Goal: Information Seeking & Learning: Learn about a topic

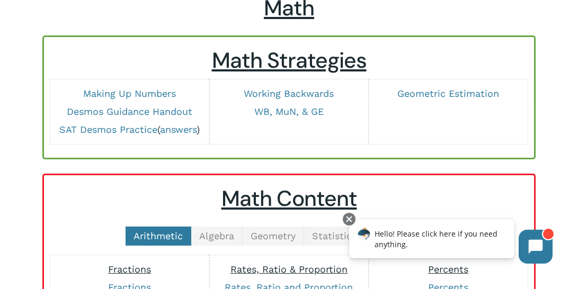
scroll to position [81, 0]
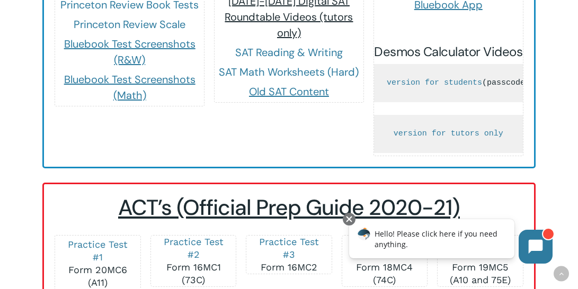
scroll to position [1133, 0]
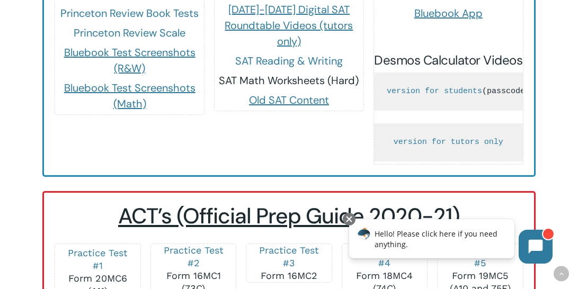
click at [300, 74] on link "SAT Math Worksheets (Hard)" at bounding box center [289, 81] width 140 height 14
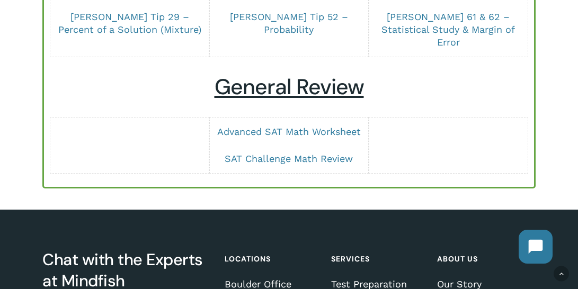
scroll to position [991, 0]
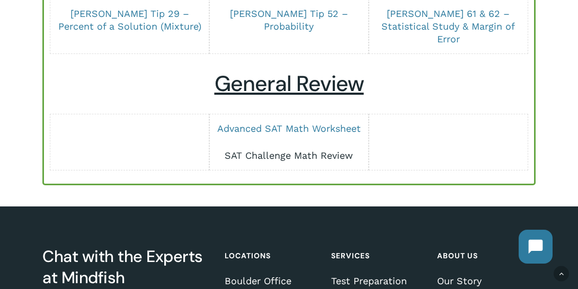
click at [287, 150] on link "SAT Challenge Math Review" at bounding box center [289, 155] width 128 height 11
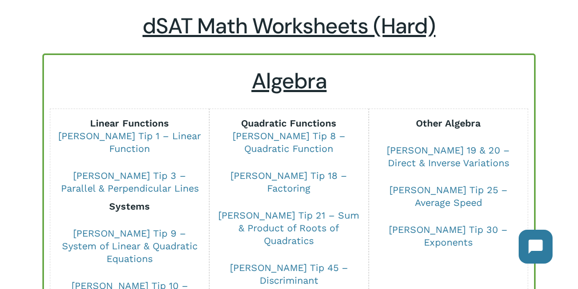
scroll to position [64, 0]
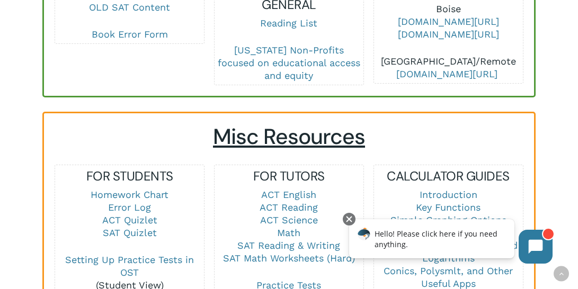
scroll to position [650, 0]
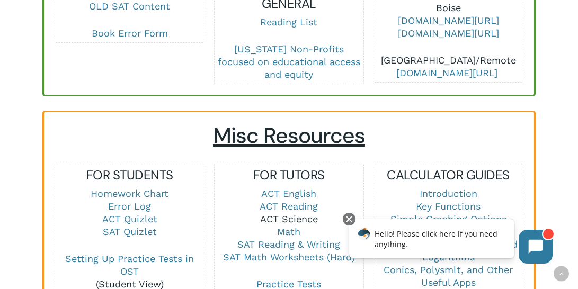
click at [296, 214] on link "ACT Science" at bounding box center [289, 219] width 58 height 11
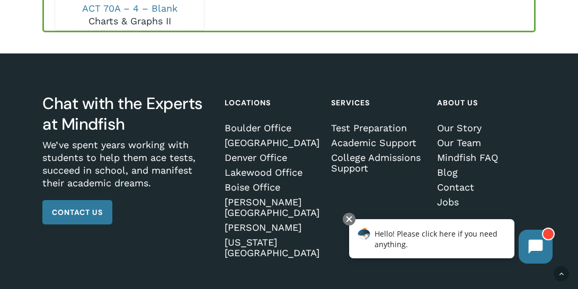
scroll to position [495, 0]
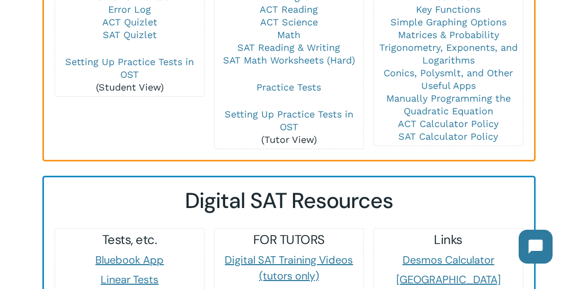
scroll to position [846, 0]
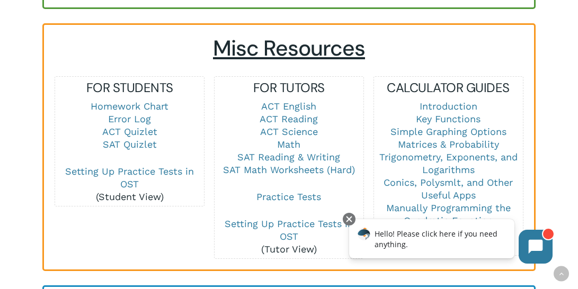
scroll to position [736, 0]
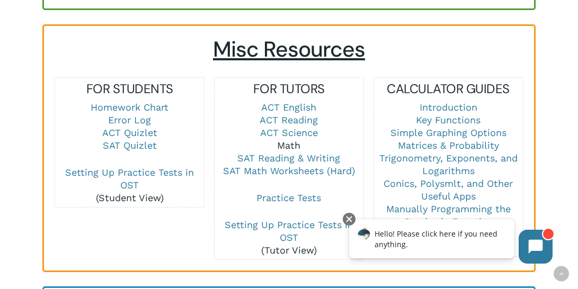
click at [290, 140] on link "Math" at bounding box center [288, 145] width 23 height 11
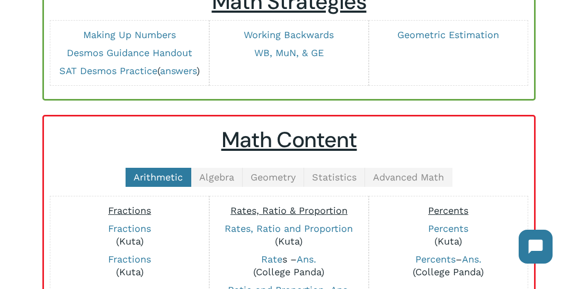
scroll to position [143, 0]
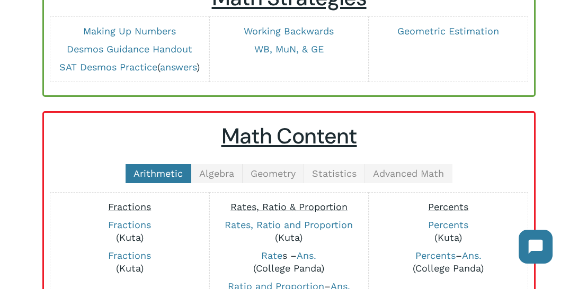
click at [348, 177] on span "Statistics" at bounding box center [334, 173] width 45 height 11
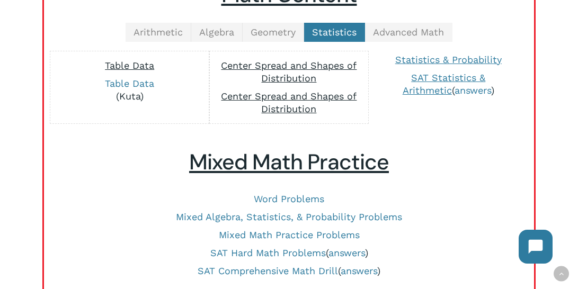
scroll to position [285, 0]
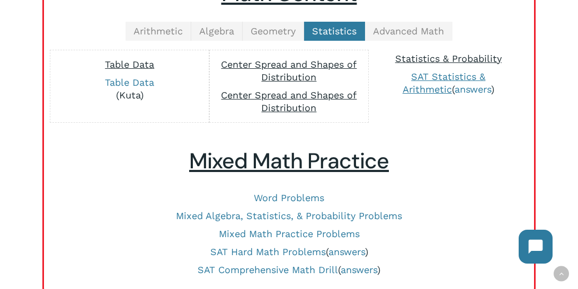
click at [447, 57] on span "Statistics & Probability" at bounding box center [448, 58] width 106 height 11
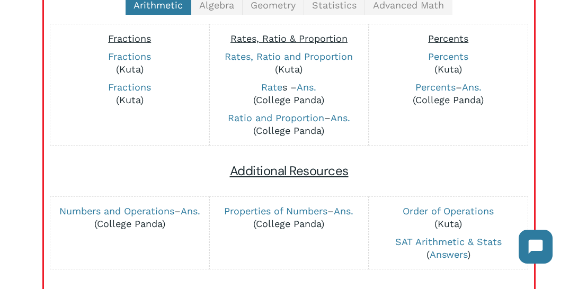
scroll to position [312, 0]
click at [347, 11] on link "Statistics" at bounding box center [334, 4] width 61 height 19
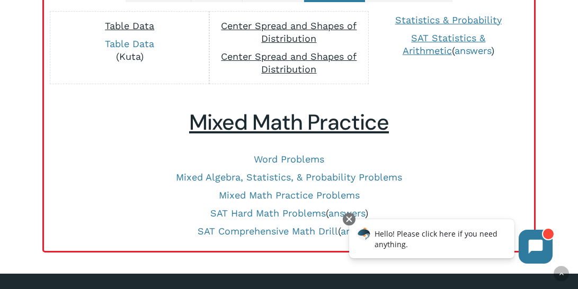
scroll to position [354, 0]
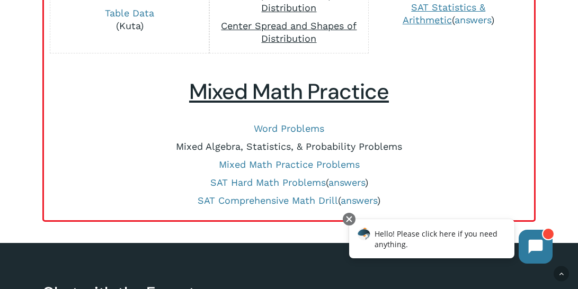
click at [306, 146] on link "Mixed Algebra, Statistics, & Probability Problems" at bounding box center [289, 146] width 226 height 11
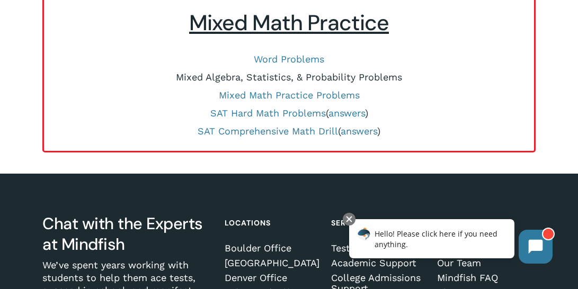
scroll to position [597, 0]
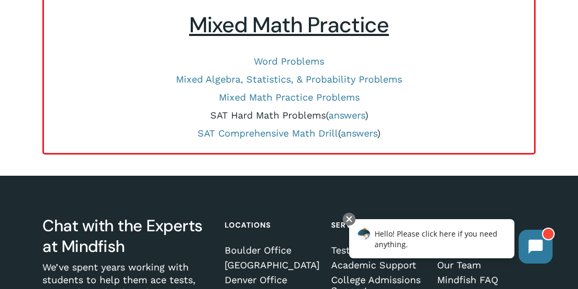
click at [306, 118] on link "SAT Hard Math Problems" at bounding box center [268, 115] width 116 height 11
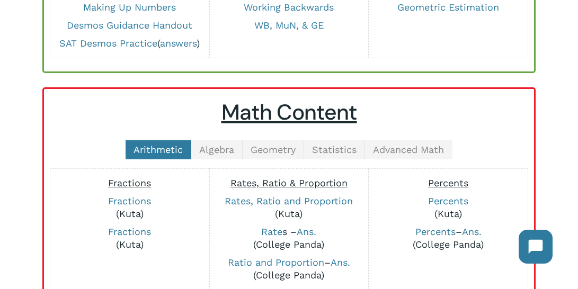
scroll to position [172, 0]
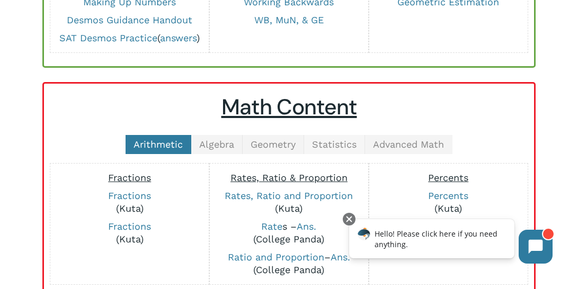
click at [352, 144] on span "Statistics" at bounding box center [334, 144] width 45 height 11
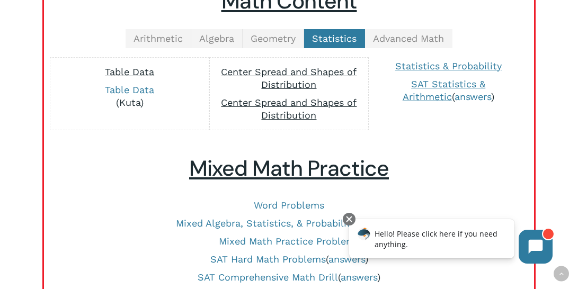
scroll to position [281, 0]
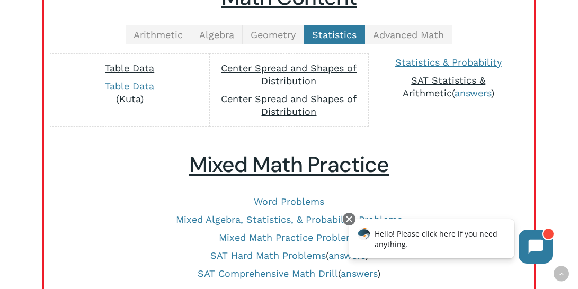
click at [436, 78] on span "SAT Statistics & Arithmetic" at bounding box center [444, 87] width 83 height 24
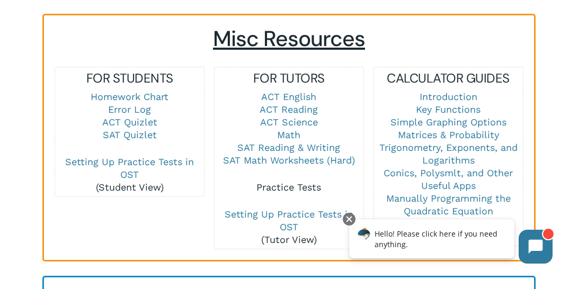
scroll to position [754, 0]
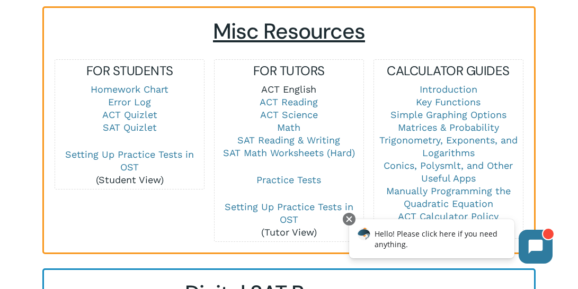
click at [303, 84] on link "ACT English" at bounding box center [288, 89] width 55 height 11
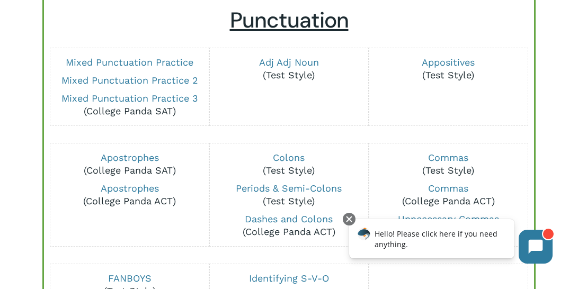
scroll to position [122, 0]
click at [162, 95] on link "Mixed Punctuation Practice 3" at bounding box center [129, 98] width 137 height 11
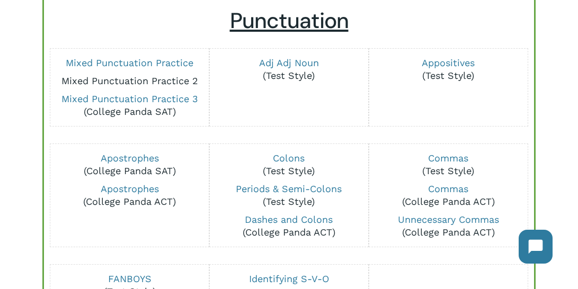
click at [155, 80] on link "Mixed Punctuation Practice 2" at bounding box center [129, 80] width 137 height 11
click at [119, 66] on link "Mixed Punctuation Practice" at bounding box center [130, 62] width 128 height 11
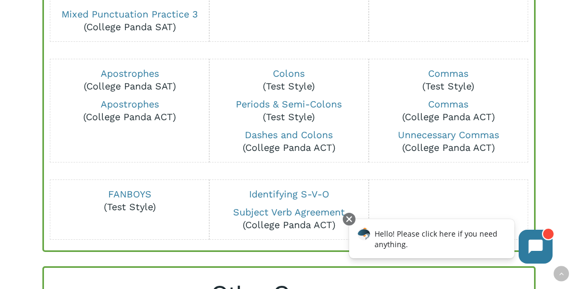
scroll to position [207, 0]
click at [352, 219] on div at bounding box center [349, 219] width 13 height 13
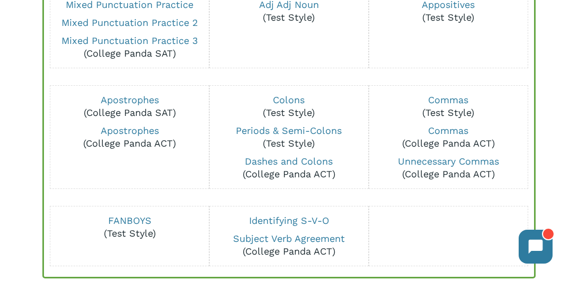
scroll to position [177, 0]
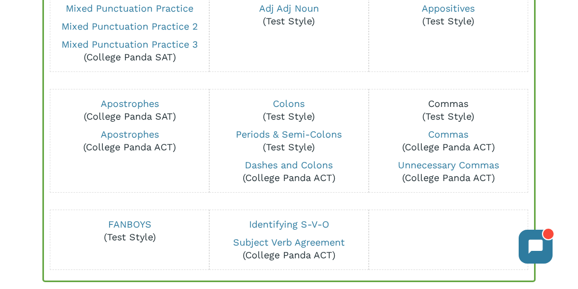
click at [450, 108] on link "Commas" at bounding box center [448, 103] width 40 height 11
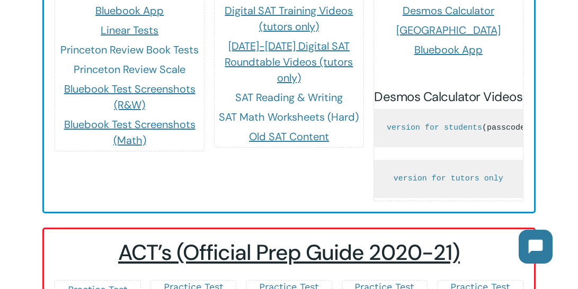
scroll to position [1108, 0]
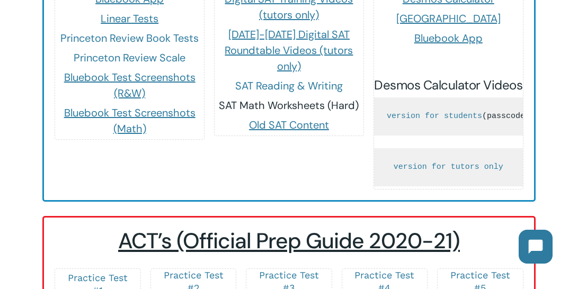
click at [289, 99] on link "SAT Math Worksheets (Hard)" at bounding box center [289, 106] width 140 height 14
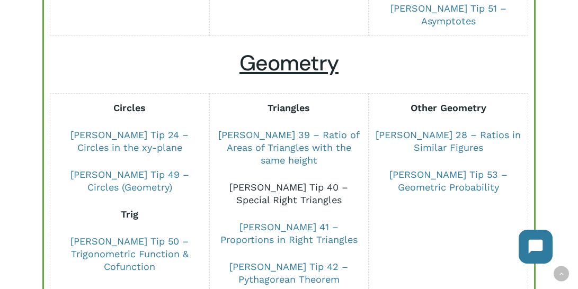
scroll to position [571, 0]
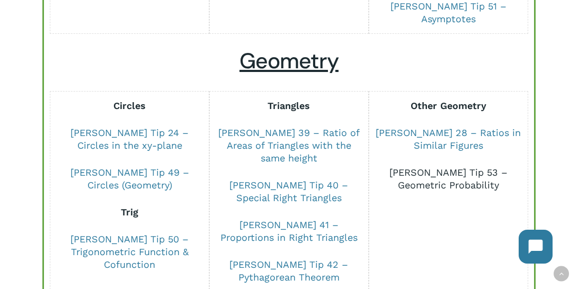
click at [465, 167] on link "[PERSON_NAME] Tip 53 – Geometric Probability" at bounding box center [448, 179] width 118 height 24
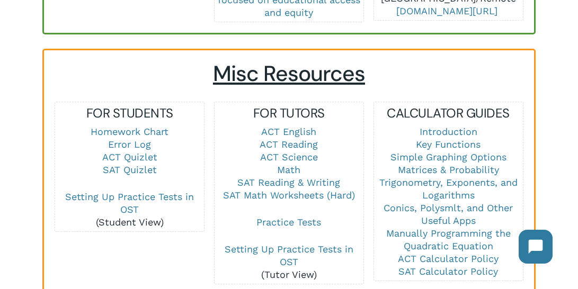
scroll to position [709, 0]
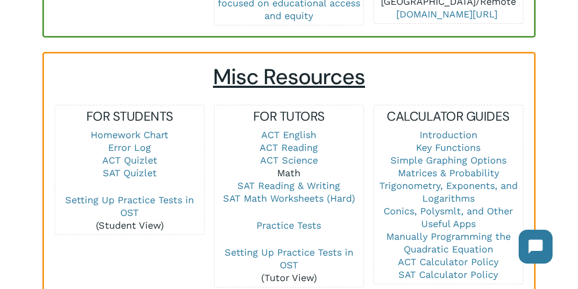
click at [294, 167] on link "Math" at bounding box center [288, 172] width 23 height 11
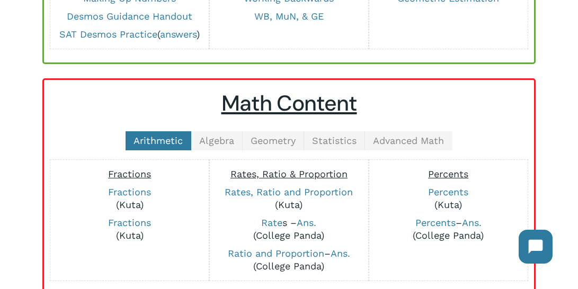
scroll to position [183, 0]
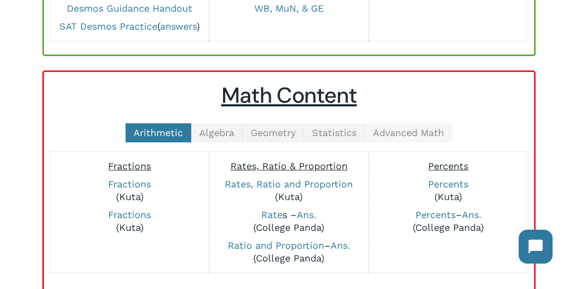
click at [405, 132] on span "Advanced Math" at bounding box center [408, 132] width 71 height 11
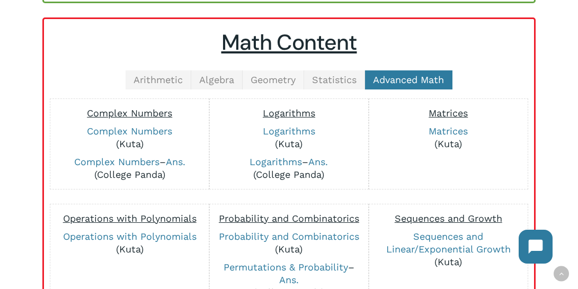
scroll to position [230, 0]
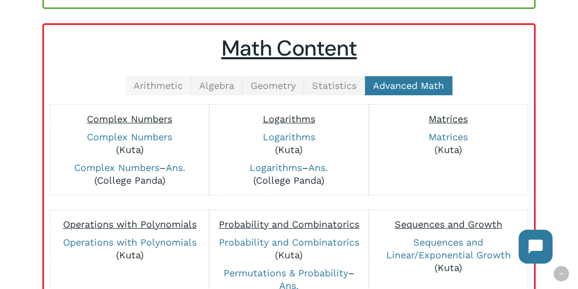
click at [152, 86] on span "Arithmetic" at bounding box center [158, 85] width 49 height 11
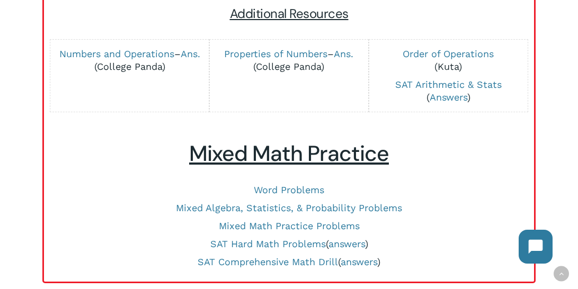
scroll to position [554, 0]
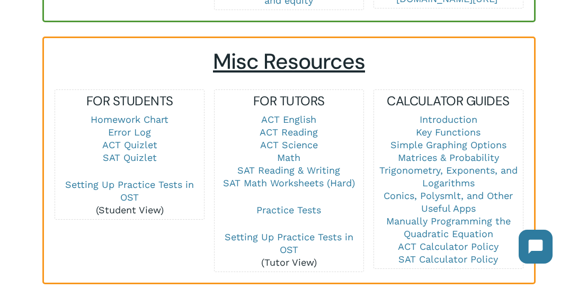
scroll to position [725, 0]
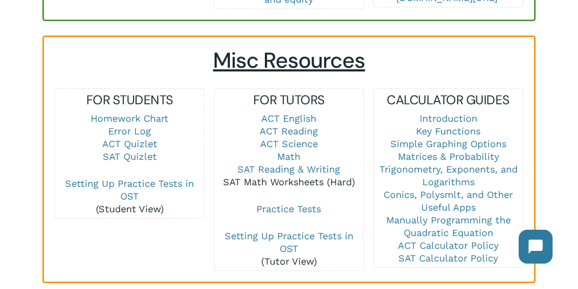
click at [297, 176] on link "SAT Math Worksheets (Hard)" at bounding box center [289, 181] width 132 height 11
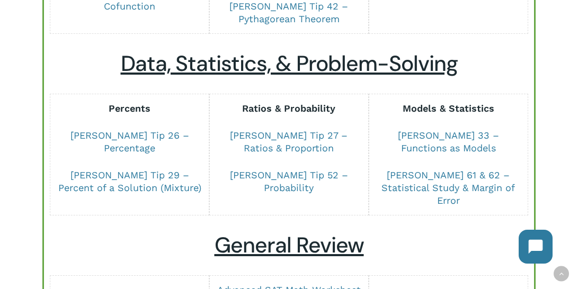
scroll to position [832, 0]
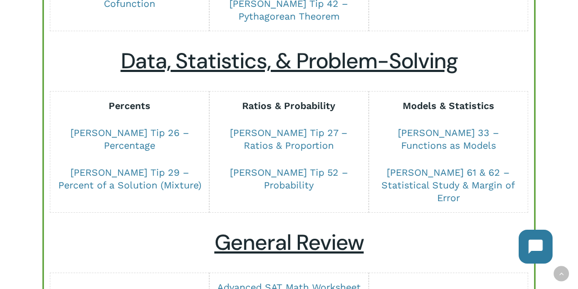
click at [143, 166] on p "[PERSON_NAME] Tip 29 – Percent of a Solution (Mixture)" at bounding box center [129, 178] width 149 height 25
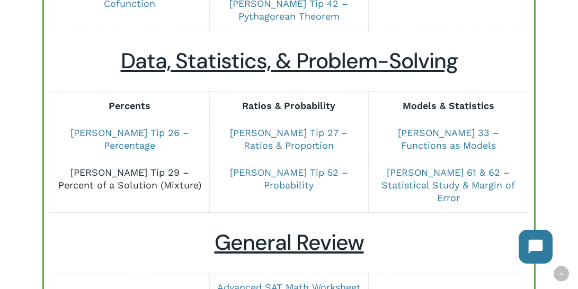
click at [144, 167] on link "[PERSON_NAME] Tip 29 – Percent of a Solution (Mixture)" at bounding box center [129, 179] width 143 height 24
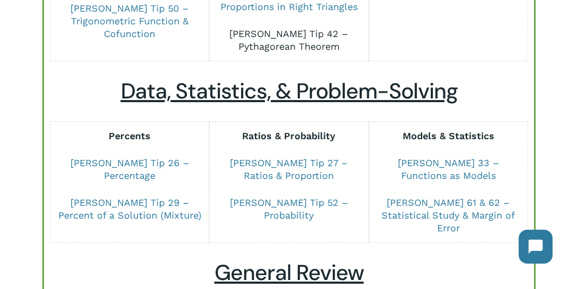
scroll to position [811, 0]
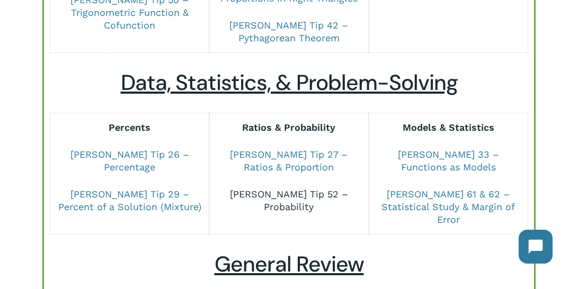
click at [274, 189] on link "Dr Chung Tip 52 – Probability" at bounding box center [289, 201] width 118 height 24
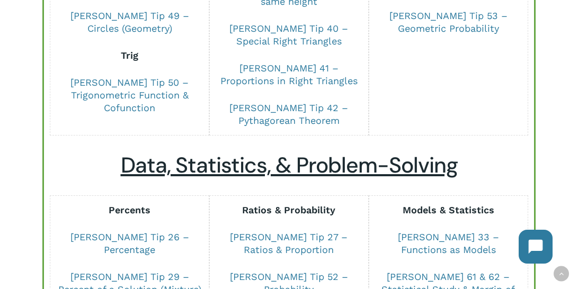
scroll to position [358, 0]
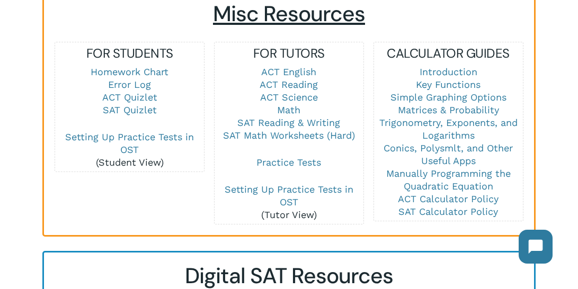
scroll to position [769, 0]
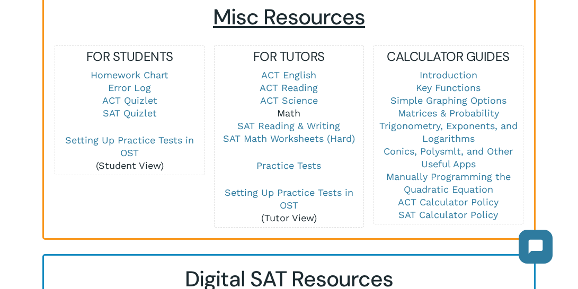
click at [290, 108] on link "Math" at bounding box center [288, 113] width 23 height 11
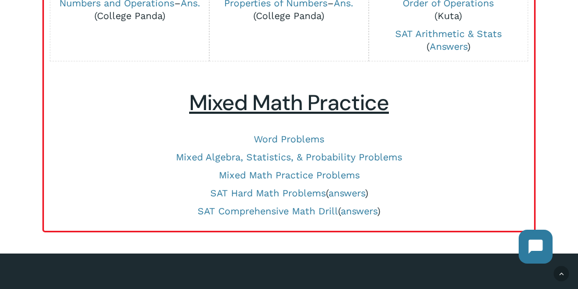
scroll to position [520, 0]
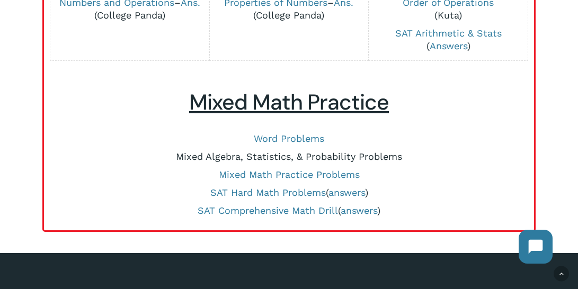
click at [322, 157] on link "Mixed Algebra, Statistics, & Probability Problems" at bounding box center [289, 156] width 226 height 11
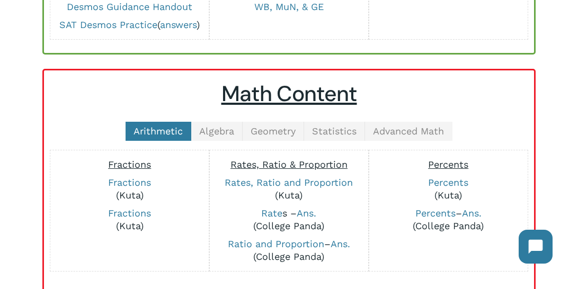
scroll to position [111, 0]
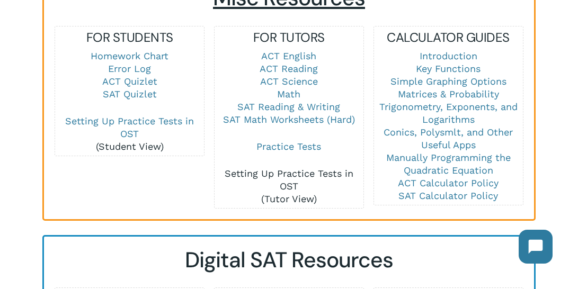
scroll to position [781, 0]
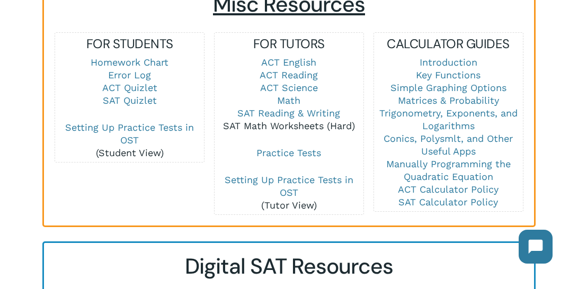
click at [301, 120] on link "SAT Math Worksheets (Hard)" at bounding box center [289, 125] width 132 height 11
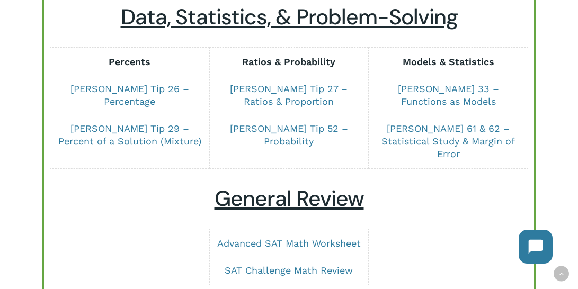
scroll to position [876, 0]
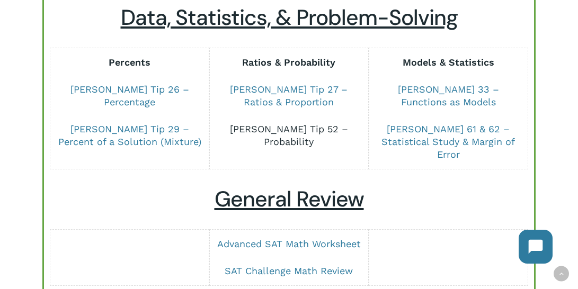
click at [320, 123] on link "[PERSON_NAME] Tip 52 – Probability" at bounding box center [289, 135] width 118 height 24
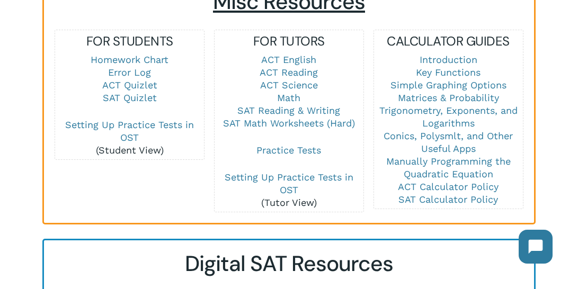
scroll to position [783, 0]
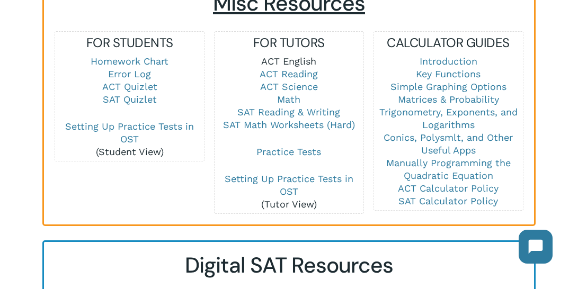
click at [305, 56] on link "ACT English" at bounding box center [288, 61] width 55 height 11
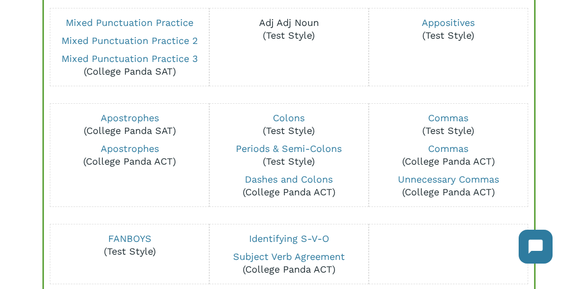
scroll to position [158, 0]
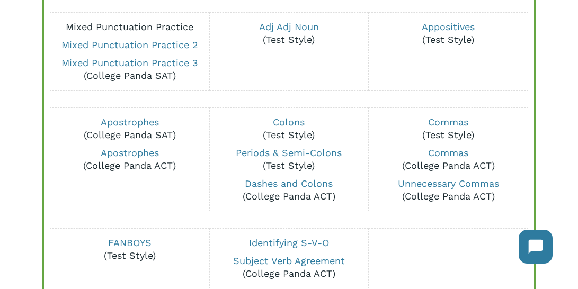
click at [179, 32] on link "Mixed Punctuation Practice" at bounding box center [130, 26] width 128 height 11
